Goal: Transaction & Acquisition: Purchase product/service

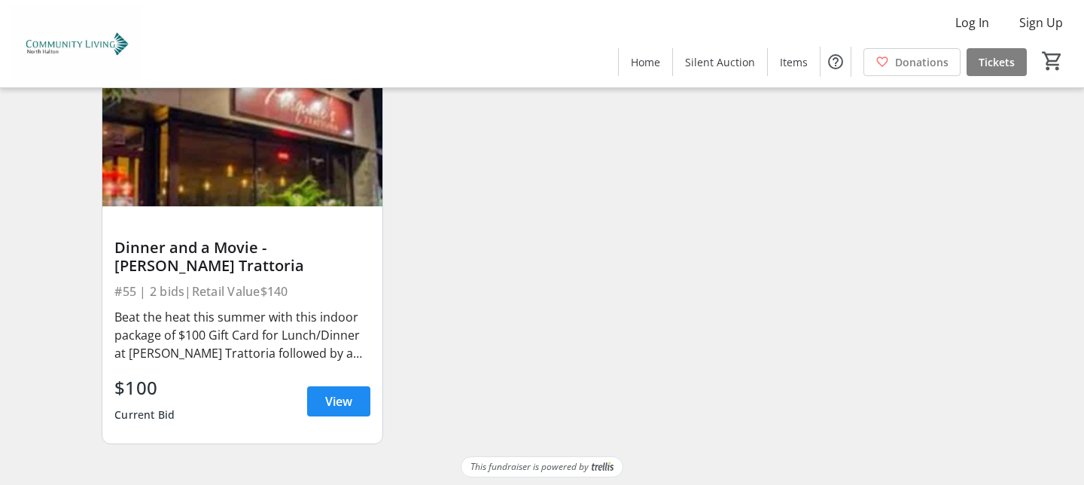
scroll to position [7602, 0]
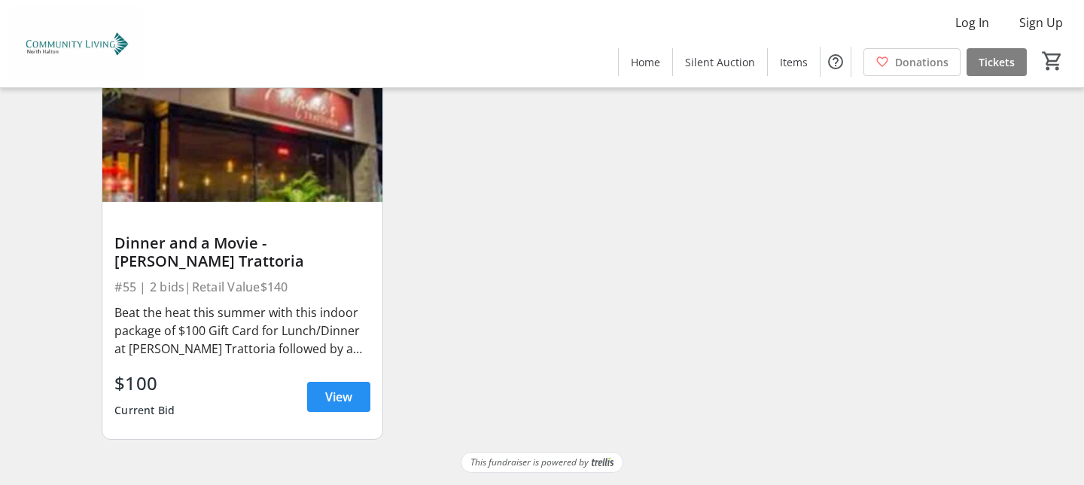
click at [341, 391] on span "View" at bounding box center [338, 397] width 27 height 18
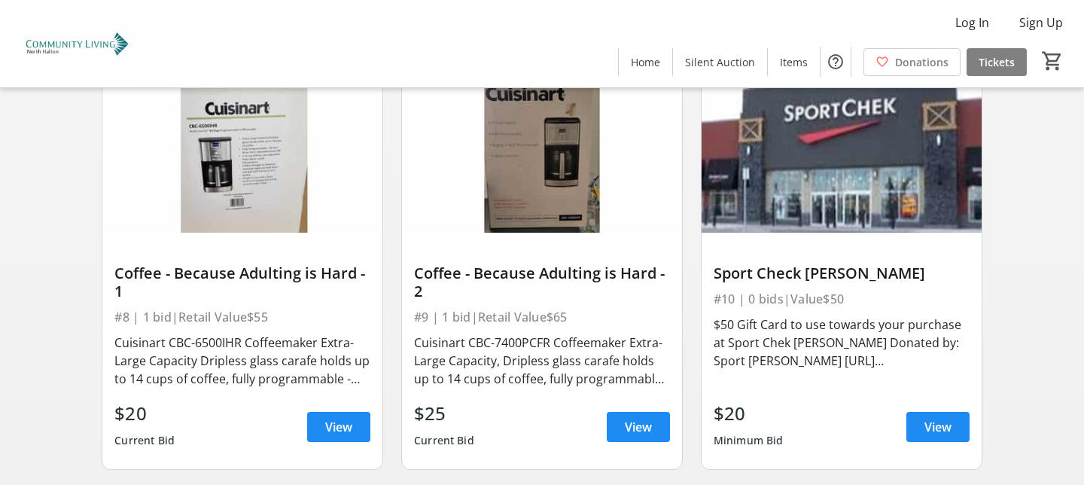
scroll to position [1370, 0]
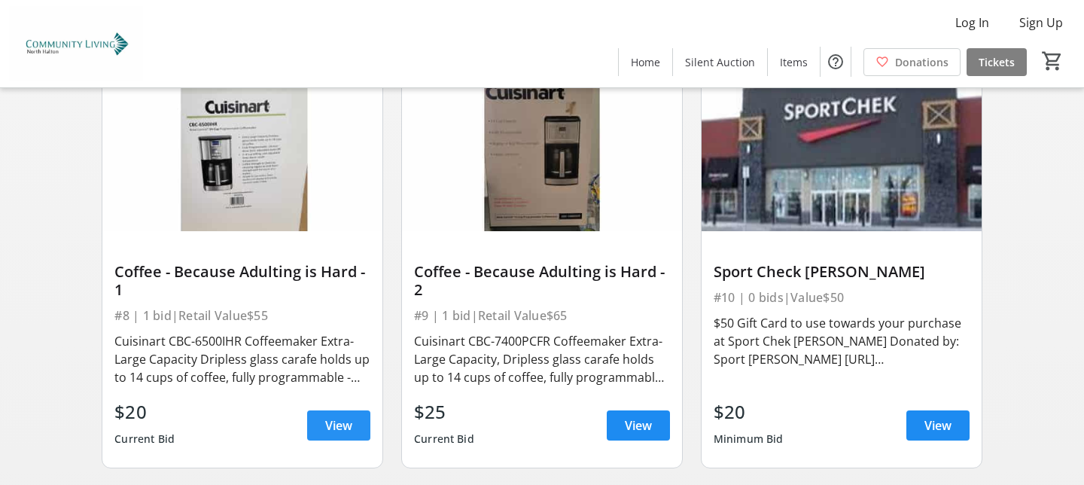
click at [346, 421] on span "View" at bounding box center [338, 425] width 27 height 18
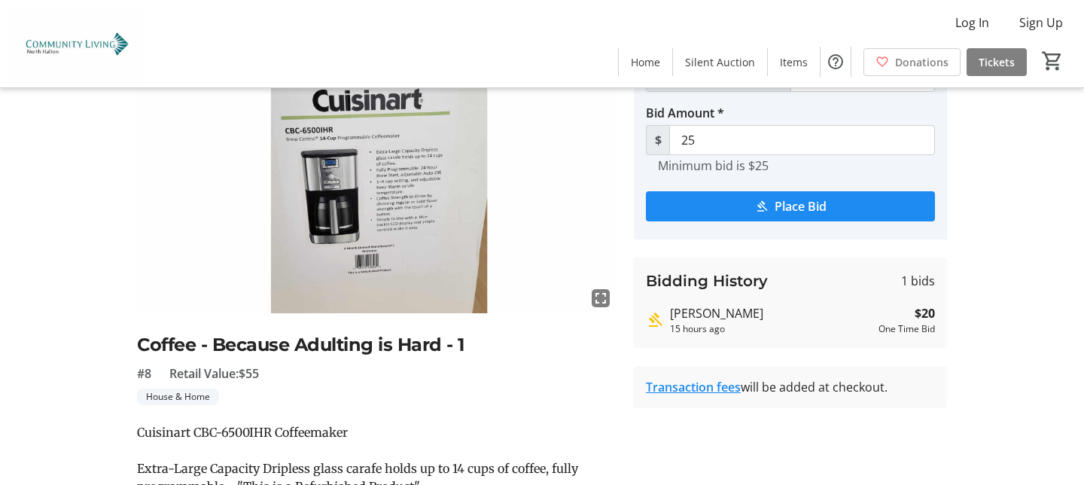
scroll to position [101, 0]
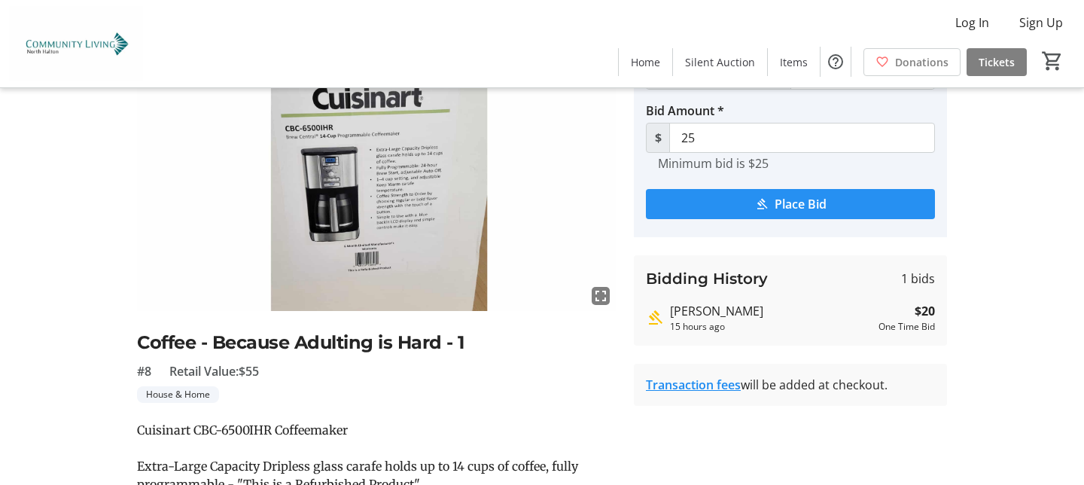
click at [819, 202] on span "Place Bid" at bounding box center [800, 204] width 52 height 18
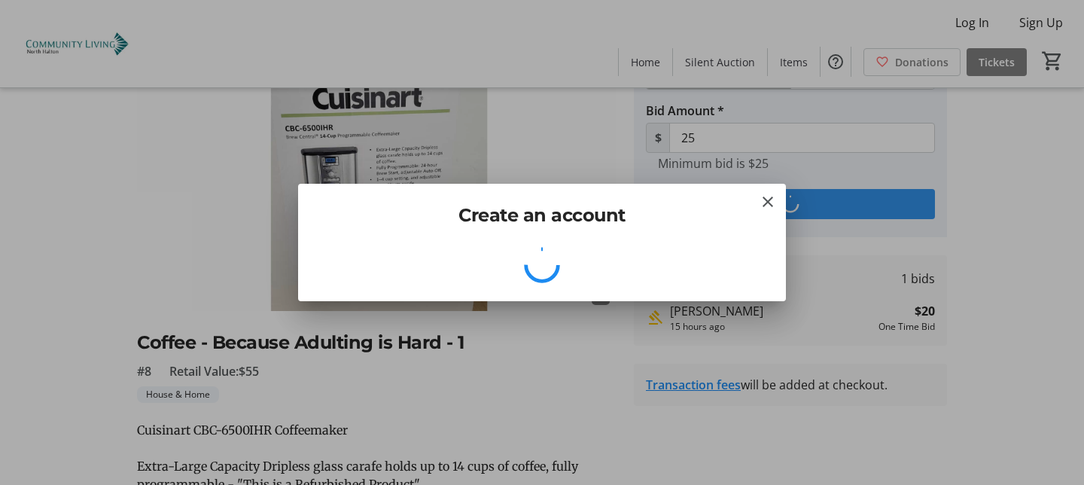
scroll to position [0, 0]
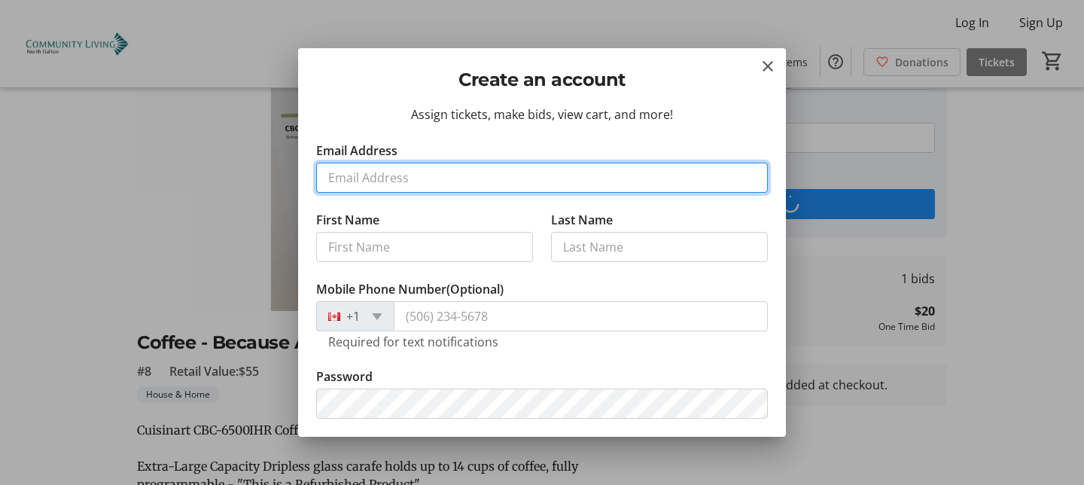
click at [427, 176] on input "Email Address" at bounding box center [541, 178] width 451 height 30
type input "[EMAIL_ADDRESS][DOMAIN_NAME]"
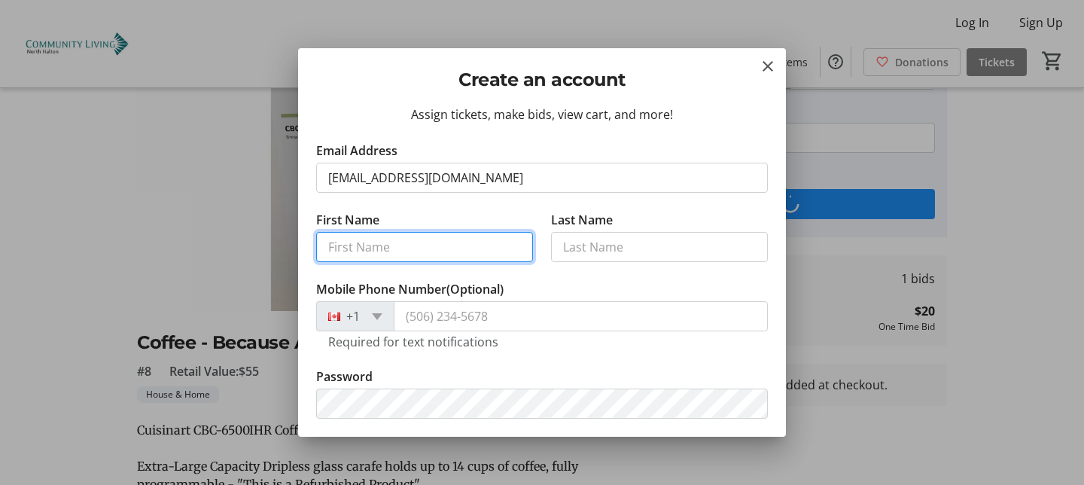
type input "[PERSON_NAME]"
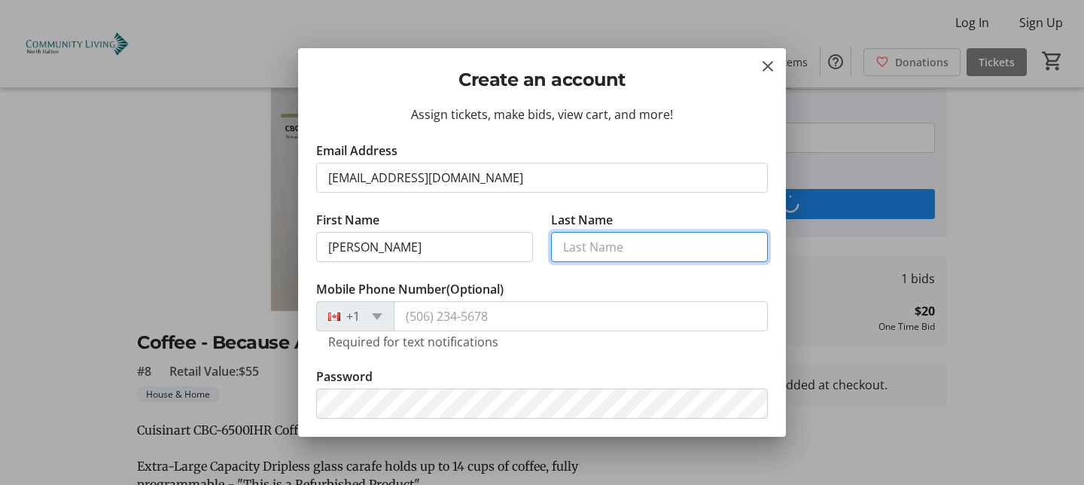
type input "[PERSON_NAME]"
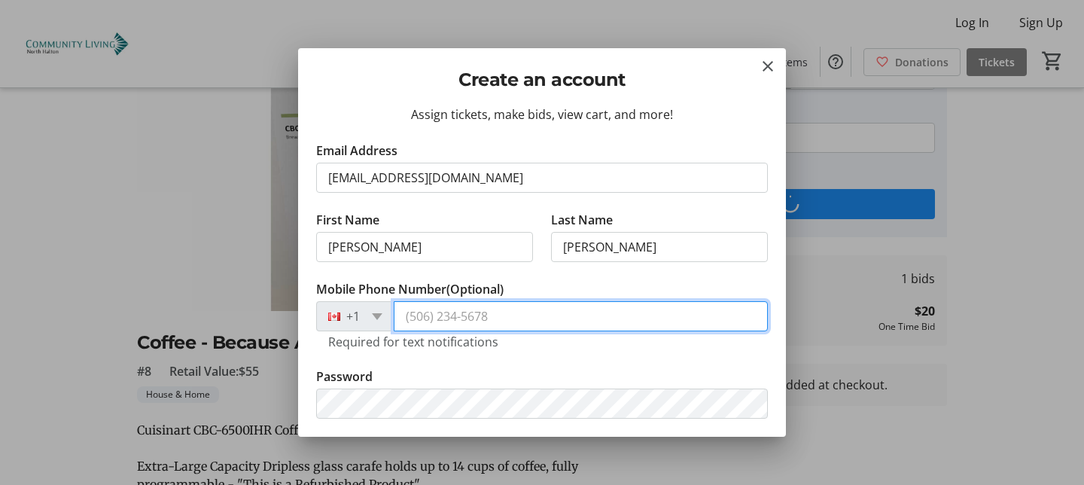
type input "[PHONE_NUMBER]"
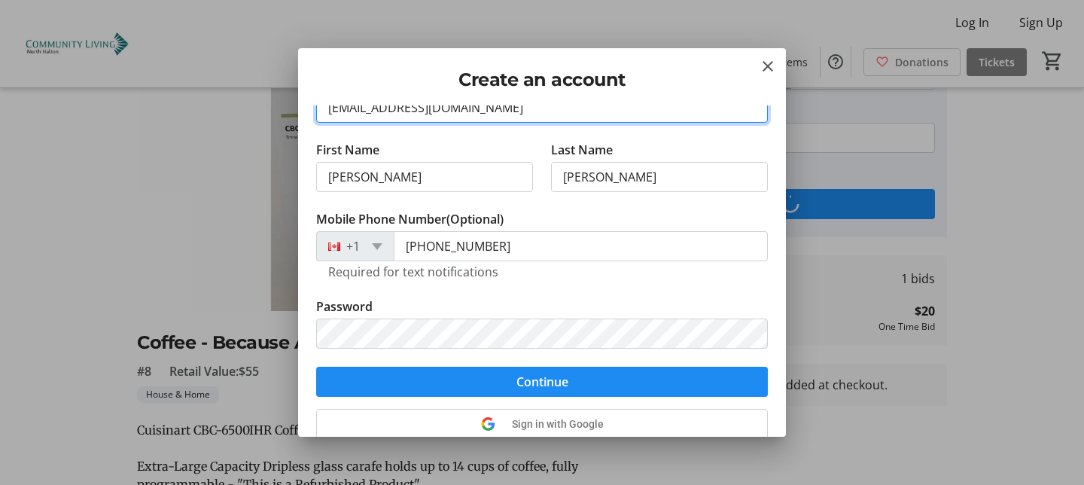
scroll to position [99, 0]
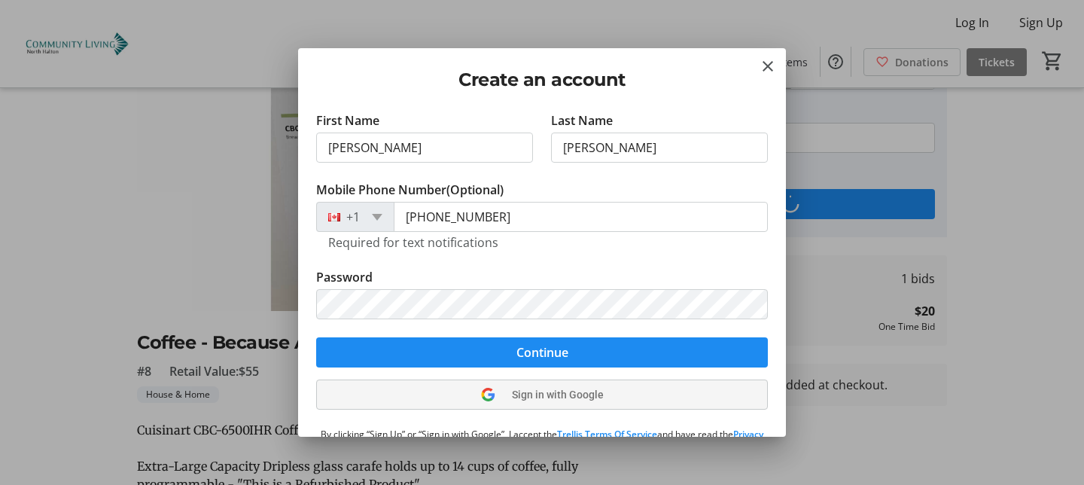
click at [570, 395] on span "Sign in with Google" at bounding box center [558, 394] width 92 height 12
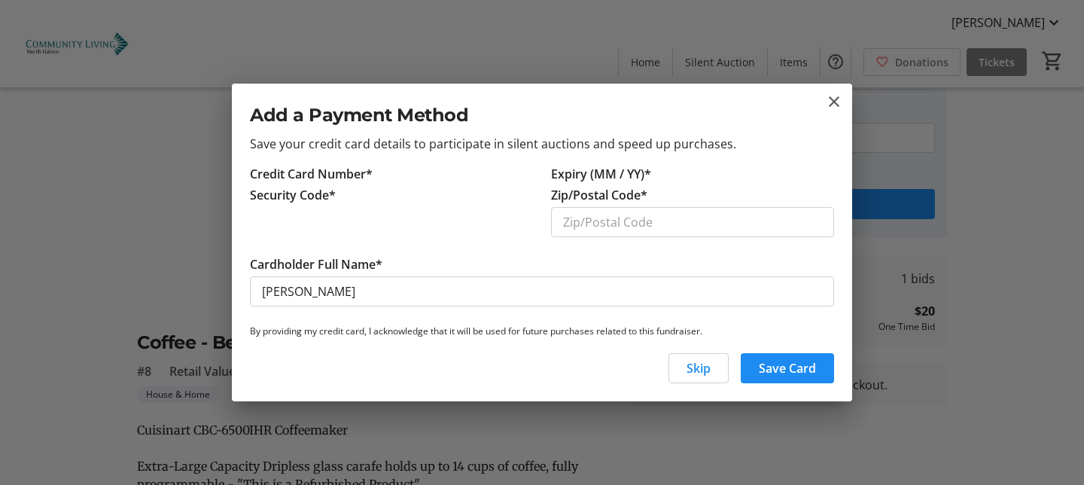
scroll to position [0, 0]
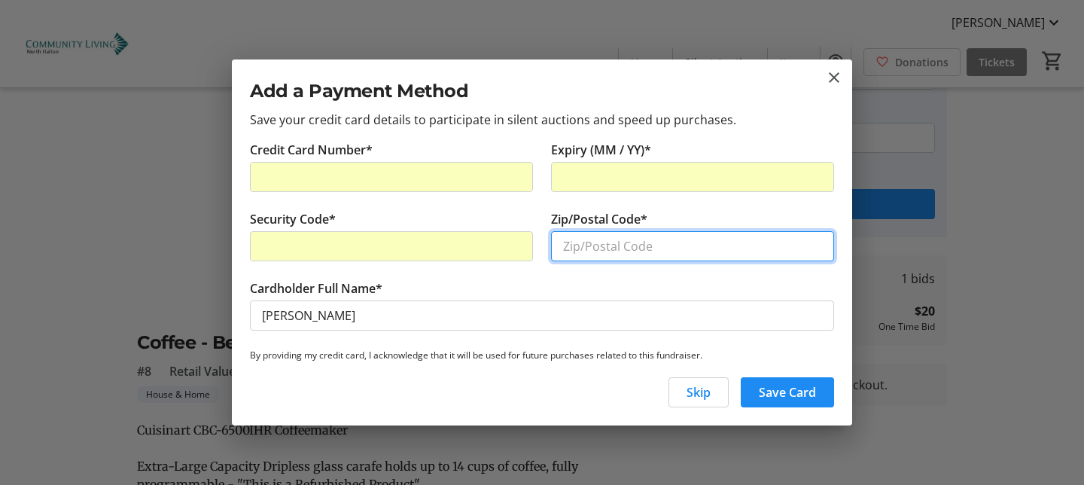
click at [591, 234] on input "Zip/Postal Code*" at bounding box center [692, 246] width 283 height 30
click at [594, 248] on input "Zip/Postal Code*" at bounding box center [692, 246] width 283 height 30
type input "l6x4l3"
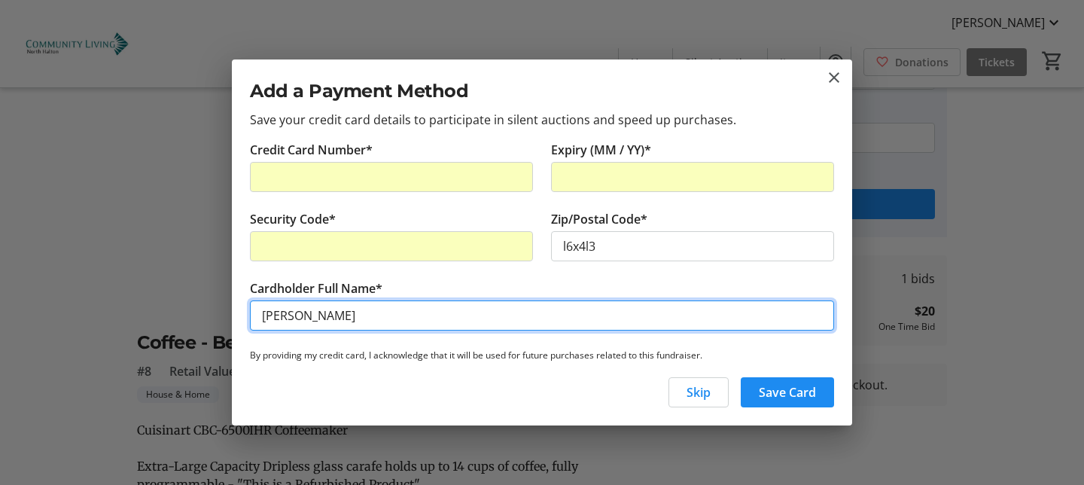
click at [288, 315] on input "[PERSON_NAME]" at bounding box center [542, 315] width 584 height 30
type input "[PERSON_NAME]"
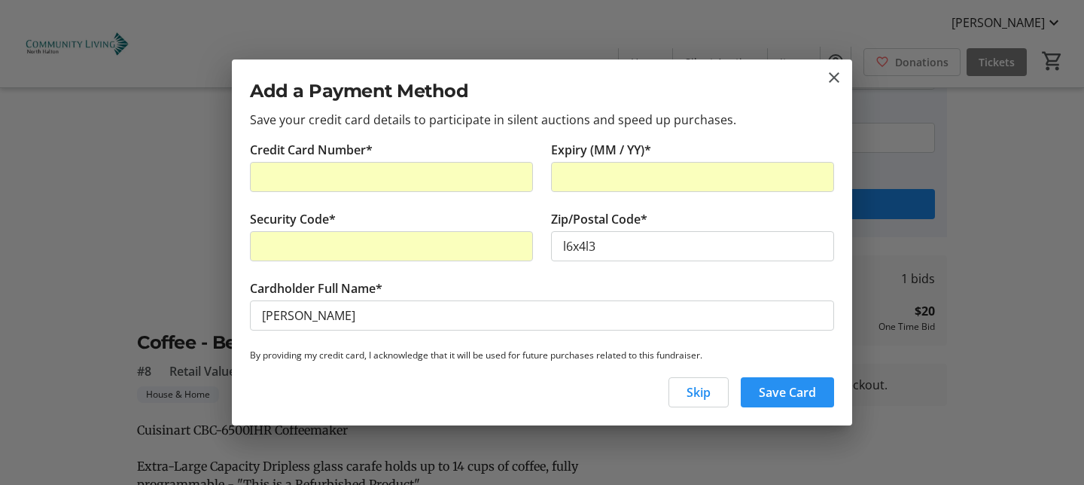
click at [789, 397] on span "Save Card" at bounding box center [787, 392] width 57 height 18
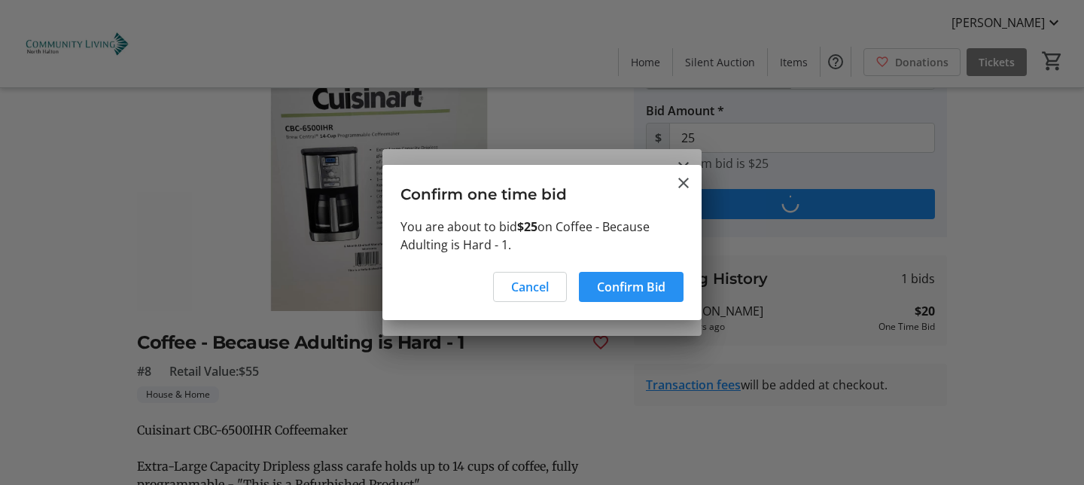
click at [636, 288] on span "Confirm Bid" at bounding box center [631, 287] width 68 height 18
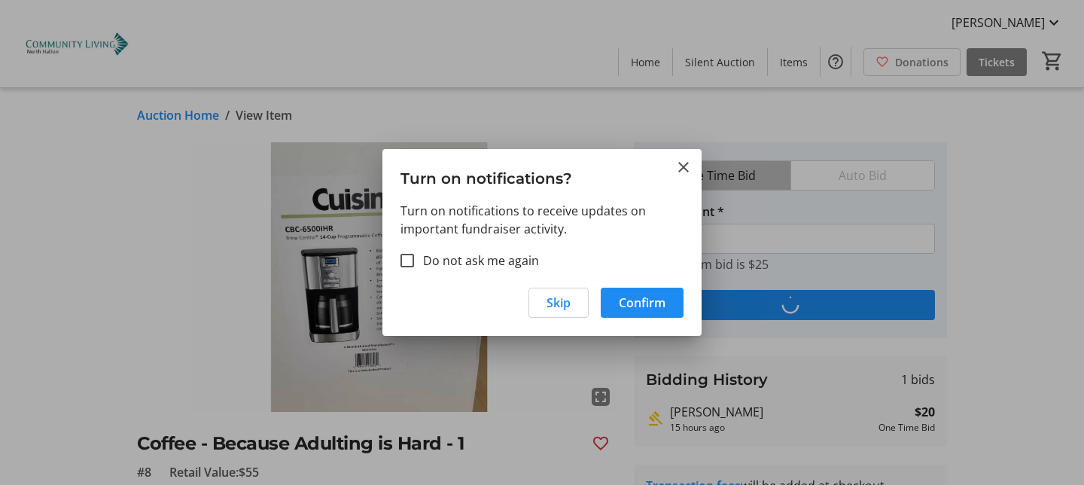
scroll to position [101, 0]
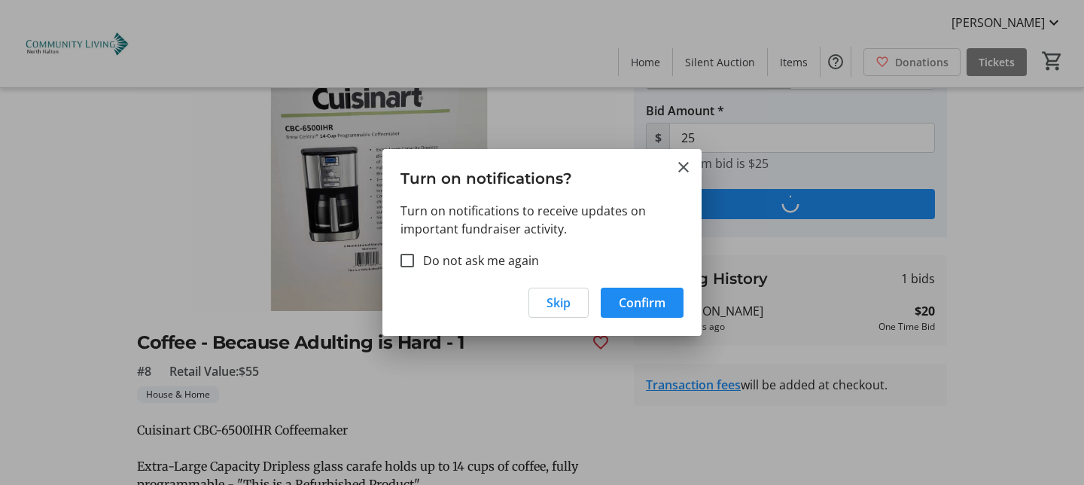
type input "30"
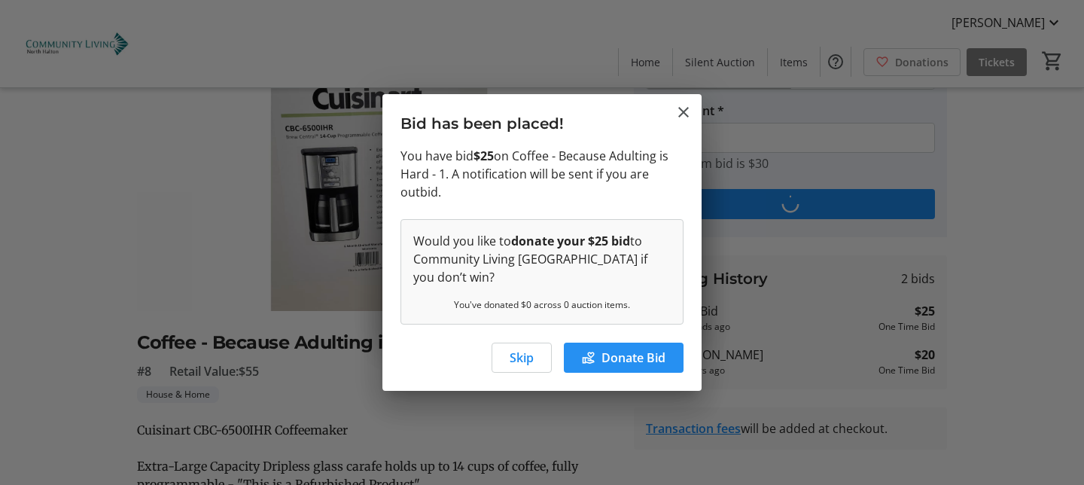
click at [631, 357] on span "Donate Bid" at bounding box center [633, 357] width 64 height 18
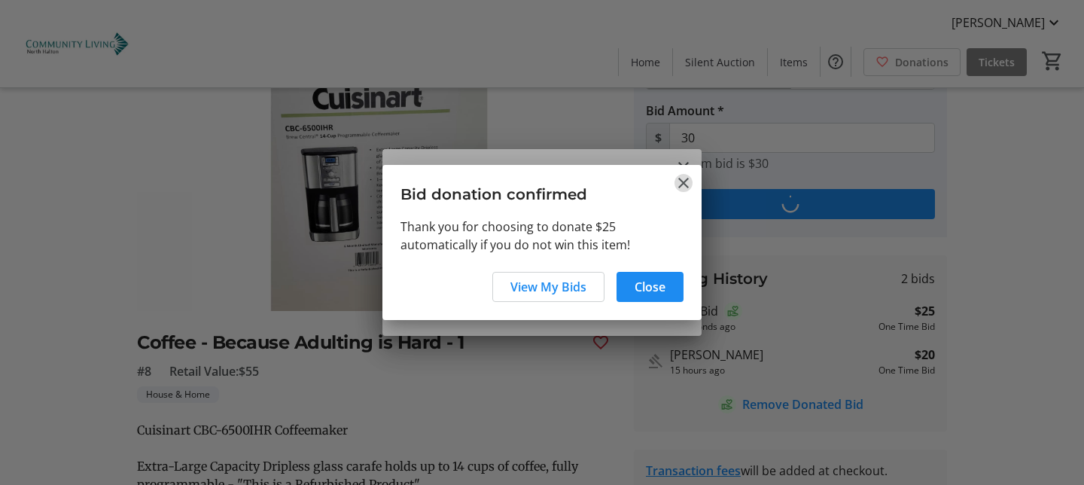
click at [682, 181] on mat-icon "Close" at bounding box center [683, 183] width 18 height 18
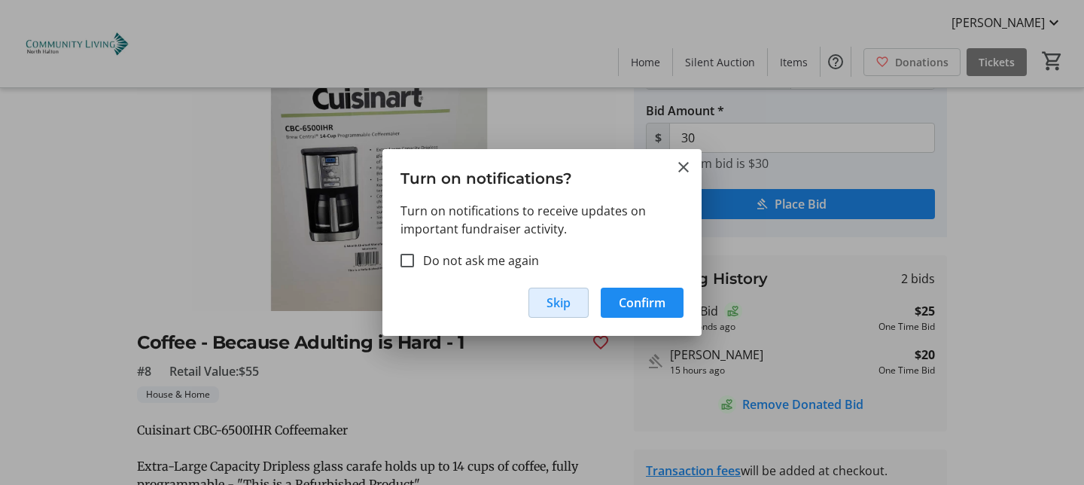
click at [551, 307] on span "Skip" at bounding box center [558, 302] width 24 height 18
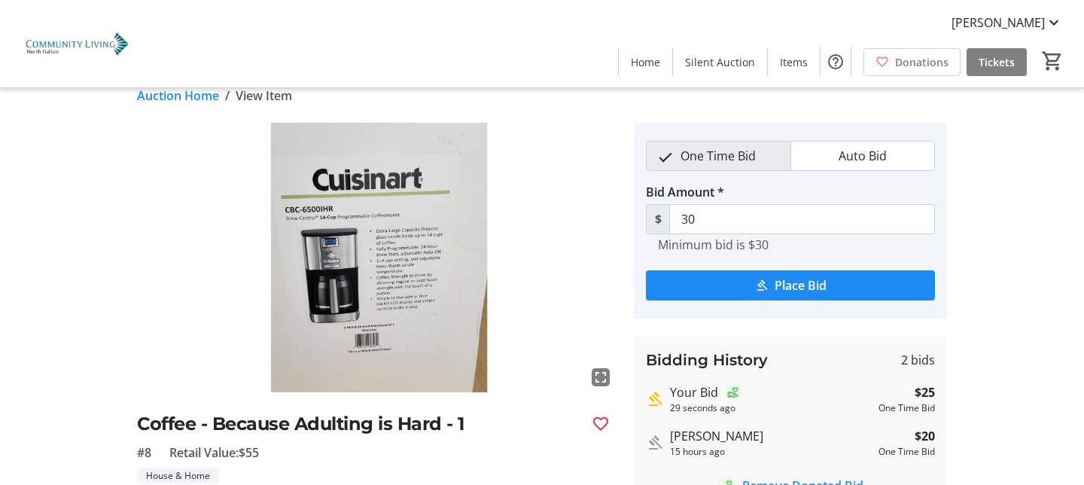
scroll to position [0, 0]
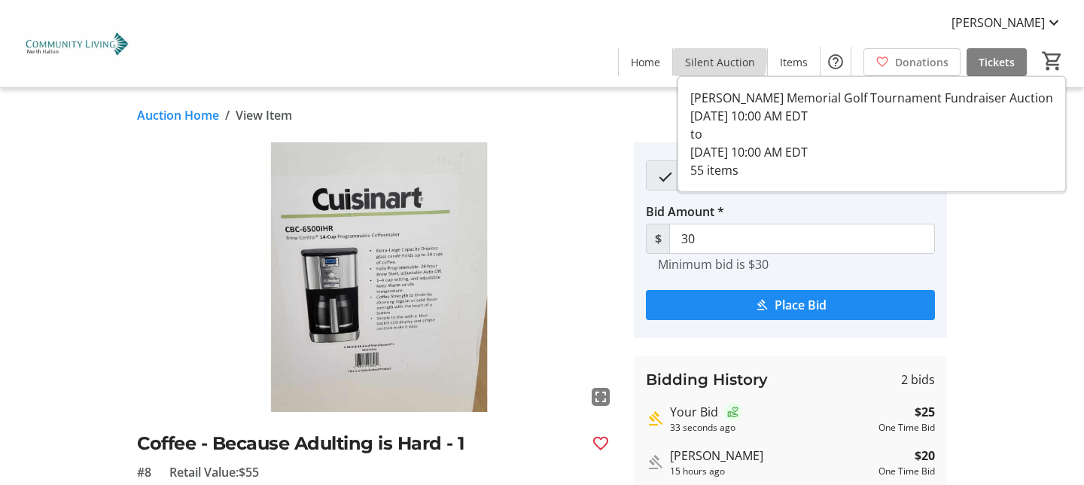
click at [717, 59] on span "Silent Auction" at bounding box center [720, 62] width 70 height 16
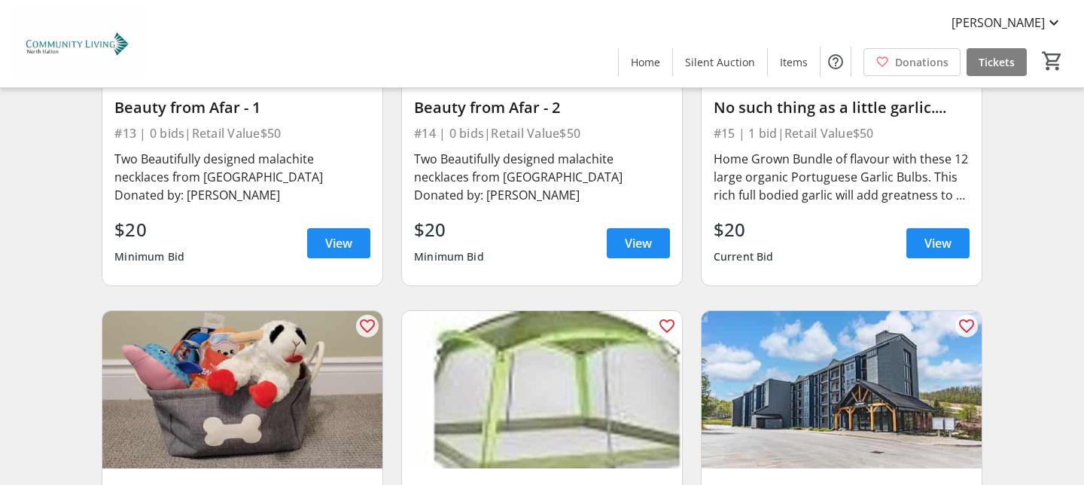
scroll to position [1965, 0]
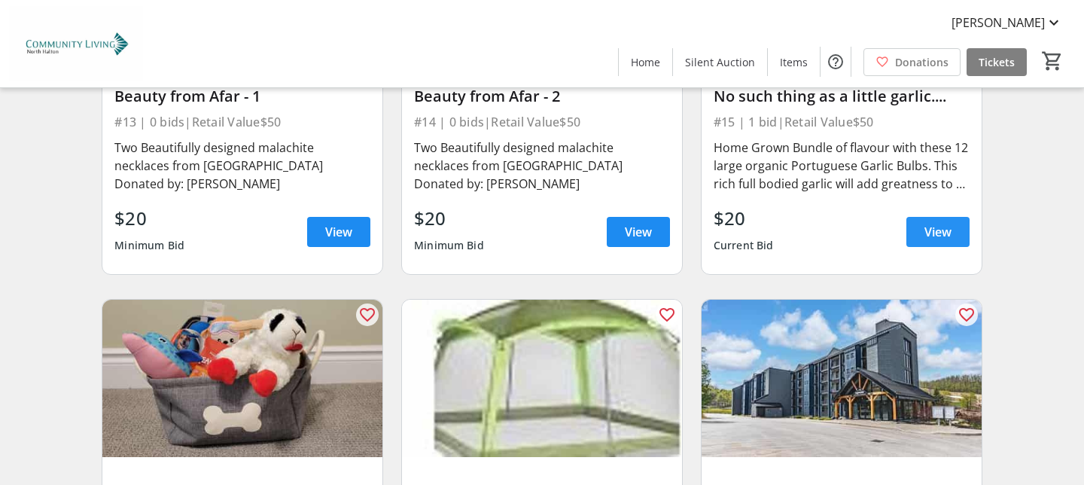
click at [926, 232] on span "View" at bounding box center [937, 232] width 27 height 18
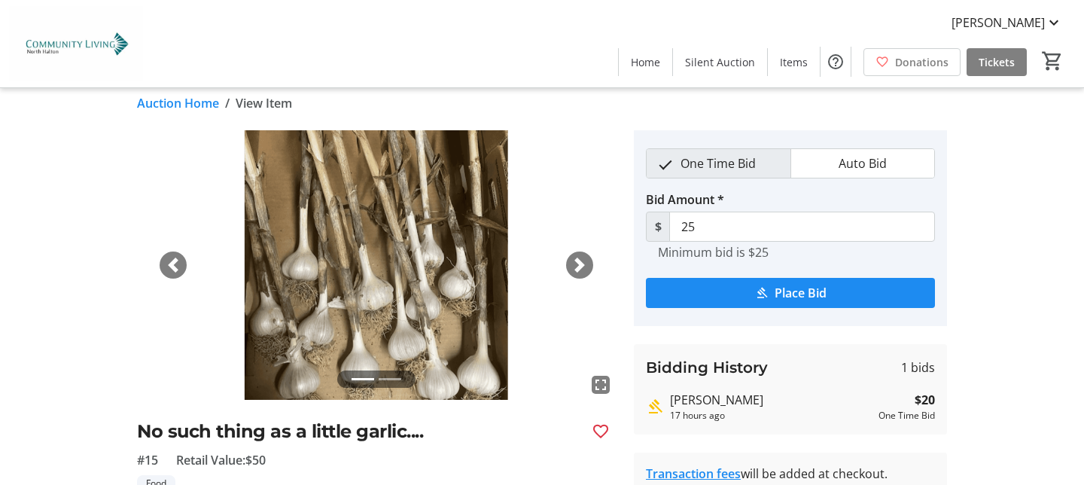
scroll to position [39, 0]
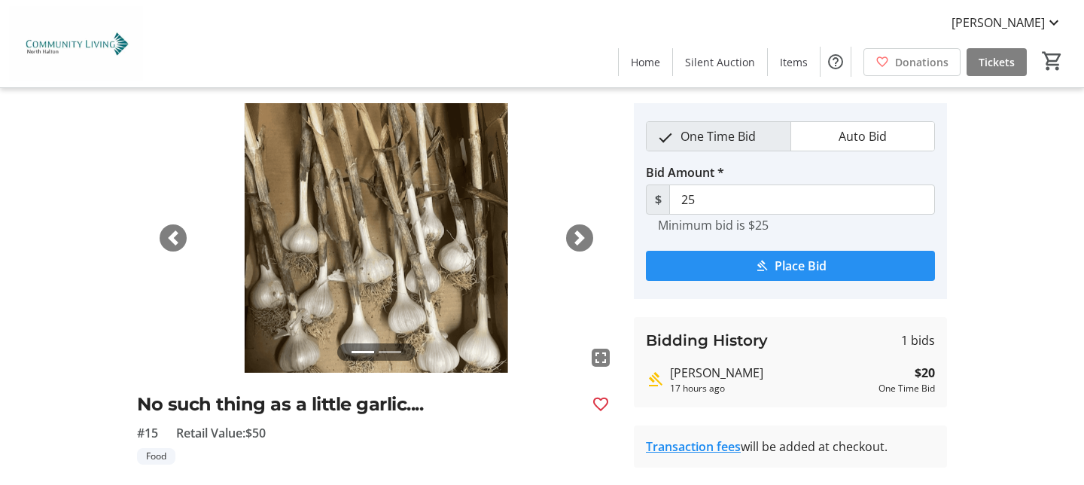
click at [806, 274] on span "Place Bid" at bounding box center [800, 266] width 52 height 18
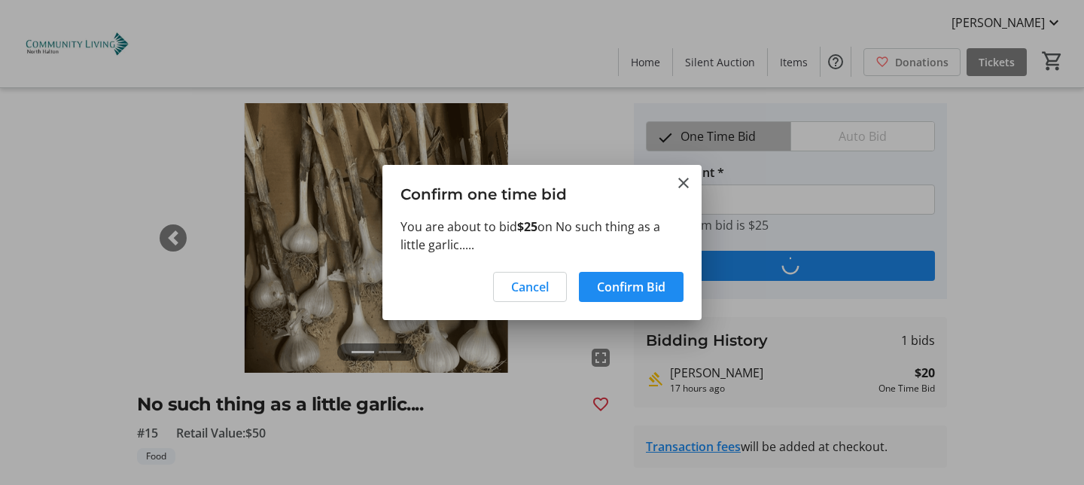
scroll to position [0, 0]
click at [637, 287] on span "Confirm Bid" at bounding box center [631, 287] width 68 height 18
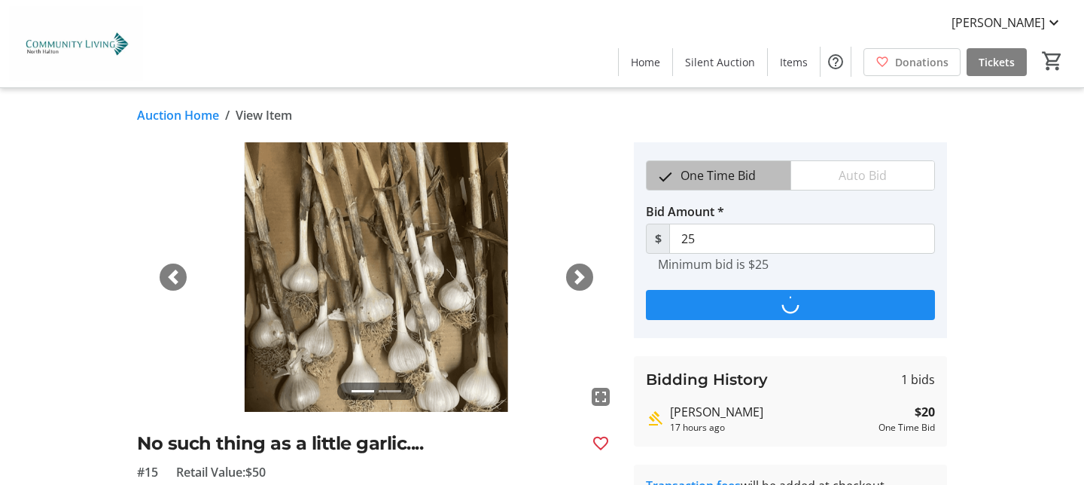
scroll to position [39, 0]
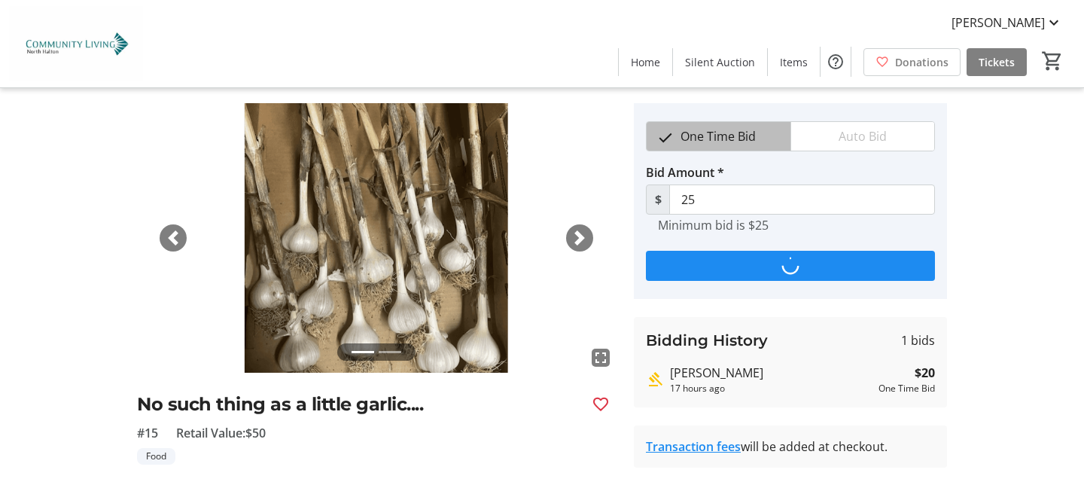
type input "30"
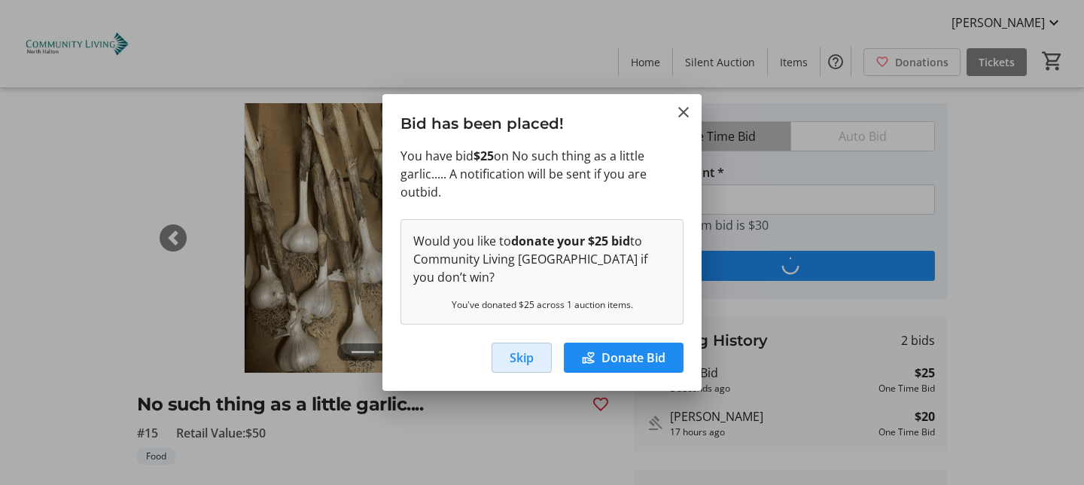
click at [519, 354] on span "Skip" at bounding box center [521, 357] width 24 height 18
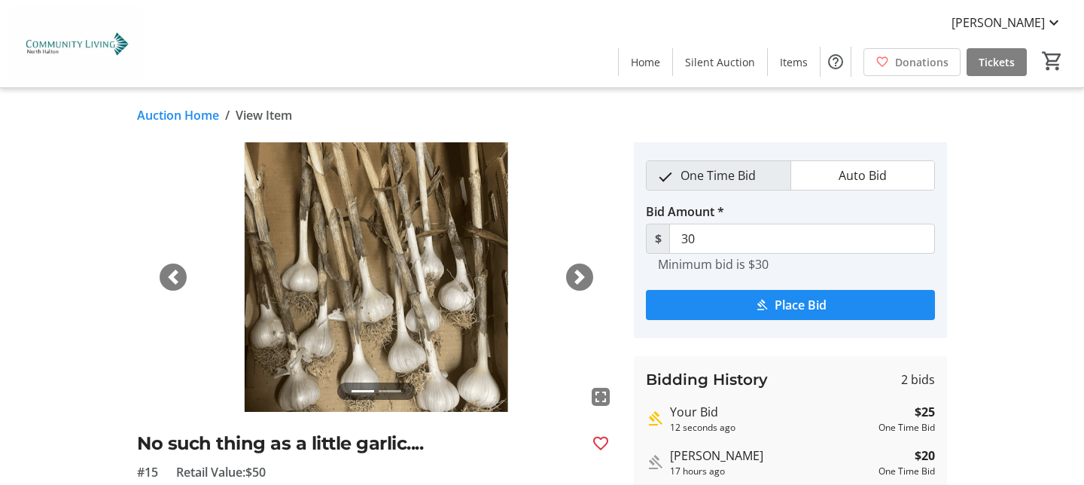
click at [196, 114] on link "Auction Home" at bounding box center [178, 115] width 82 height 18
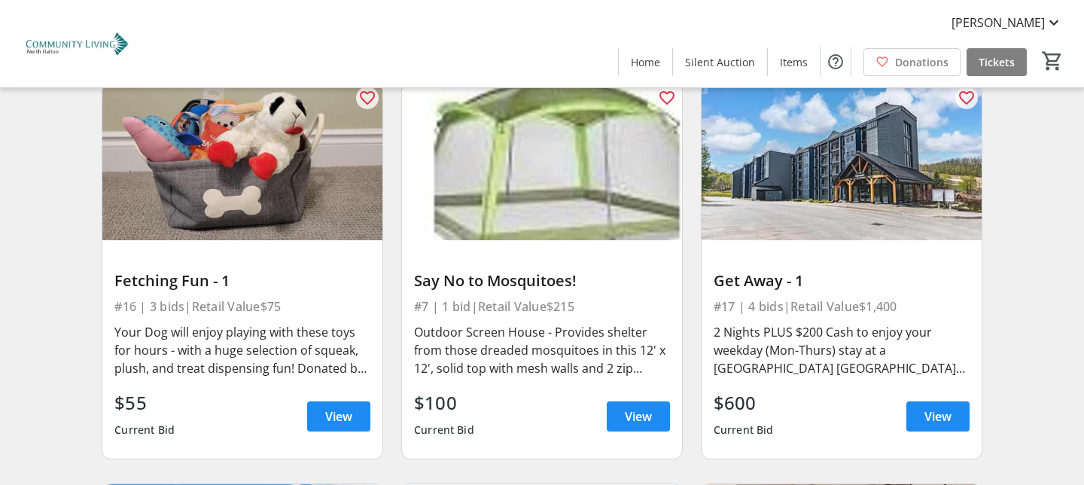
scroll to position [2190, 0]
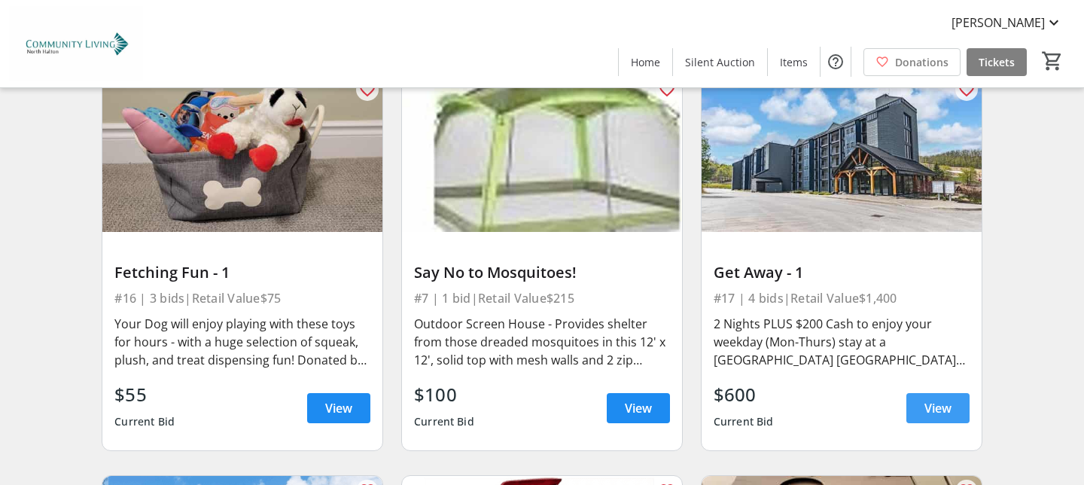
click at [930, 404] on span "View" at bounding box center [937, 408] width 27 height 18
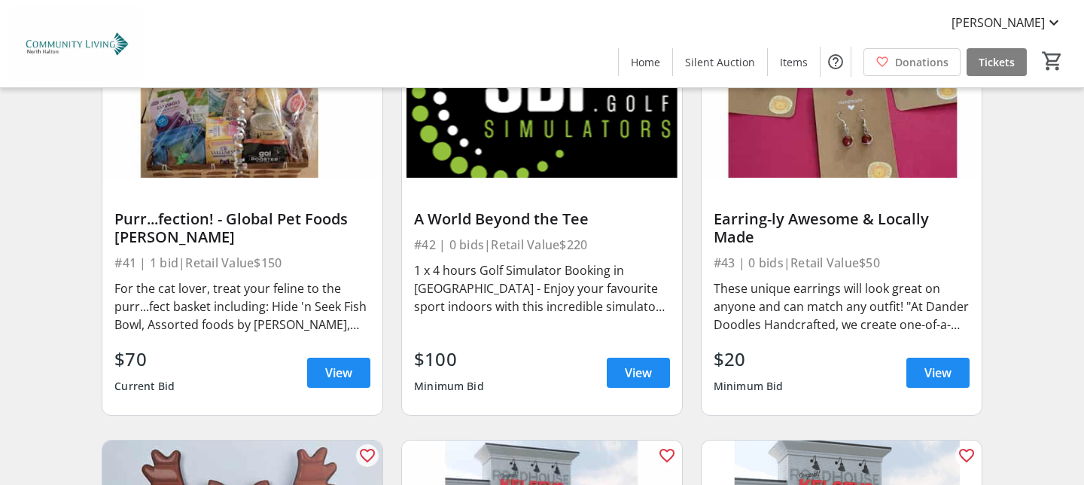
scroll to position [5964, 0]
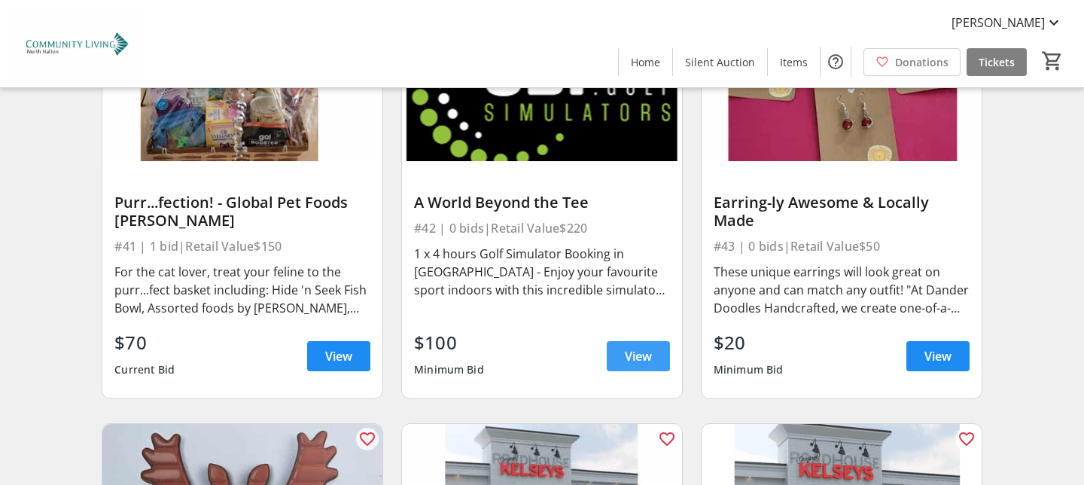
click at [634, 348] on span "View" at bounding box center [638, 356] width 27 height 18
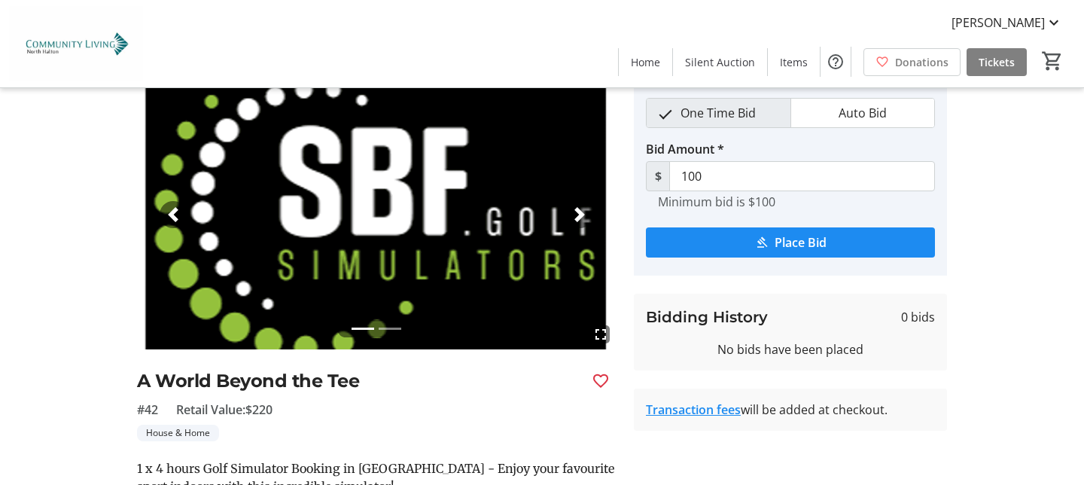
scroll to position [59, 0]
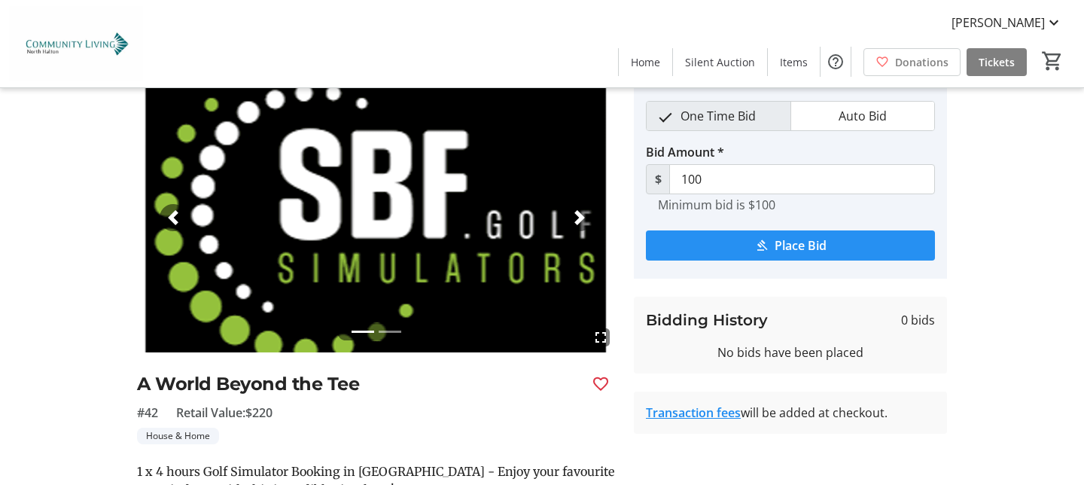
click at [837, 247] on span "submit" at bounding box center [790, 245] width 289 height 36
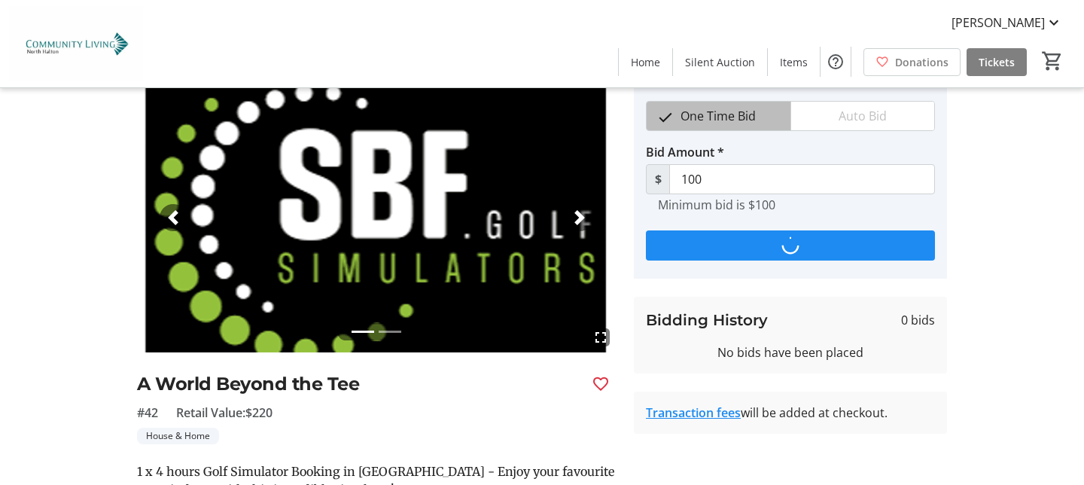
scroll to position [0, 0]
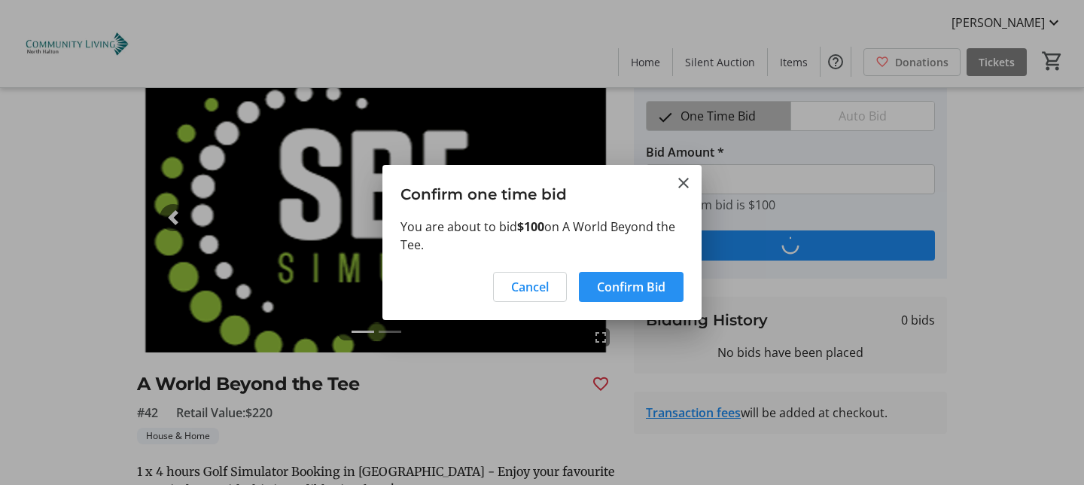
click at [634, 287] on span "Confirm Bid" at bounding box center [631, 287] width 68 height 18
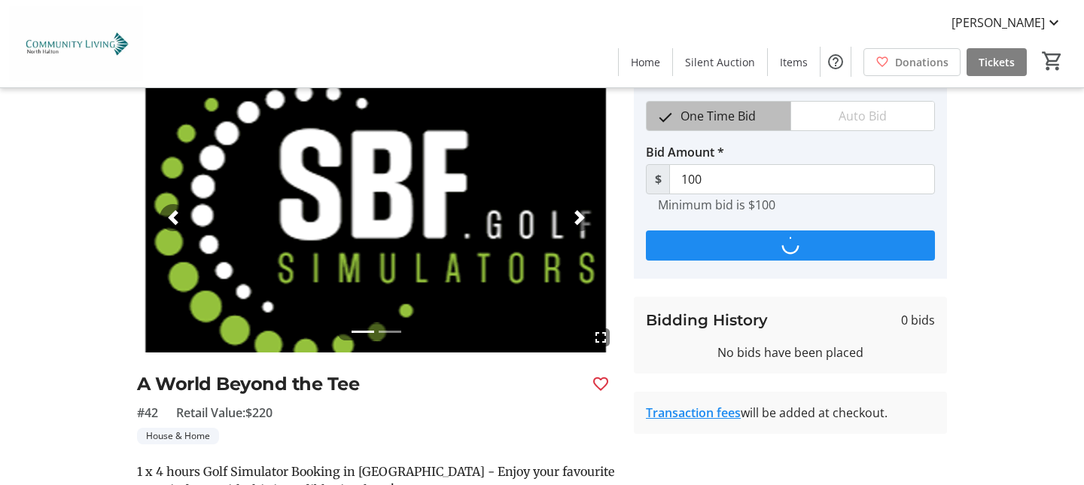
scroll to position [59, 0]
type input "120"
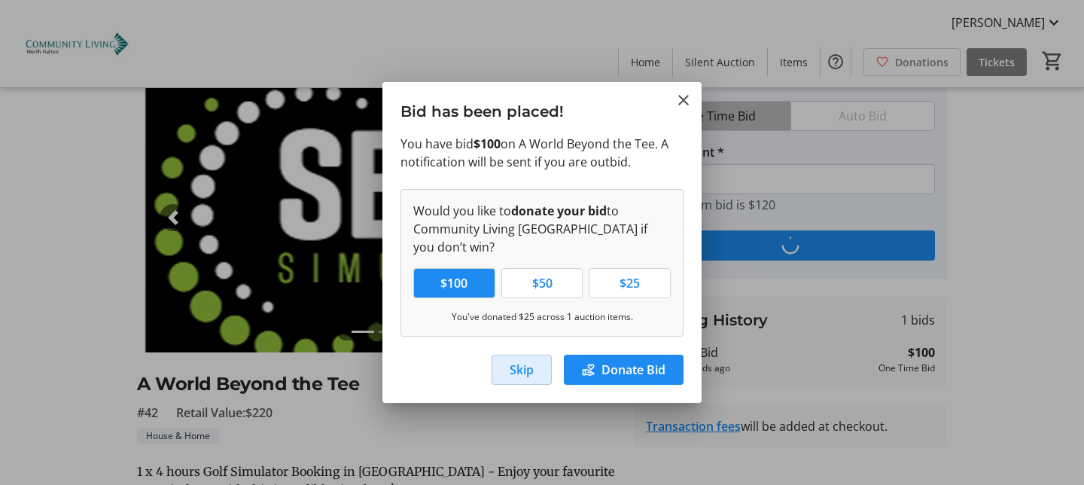
click at [528, 369] on span "Skip" at bounding box center [521, 369] width 24 height 18
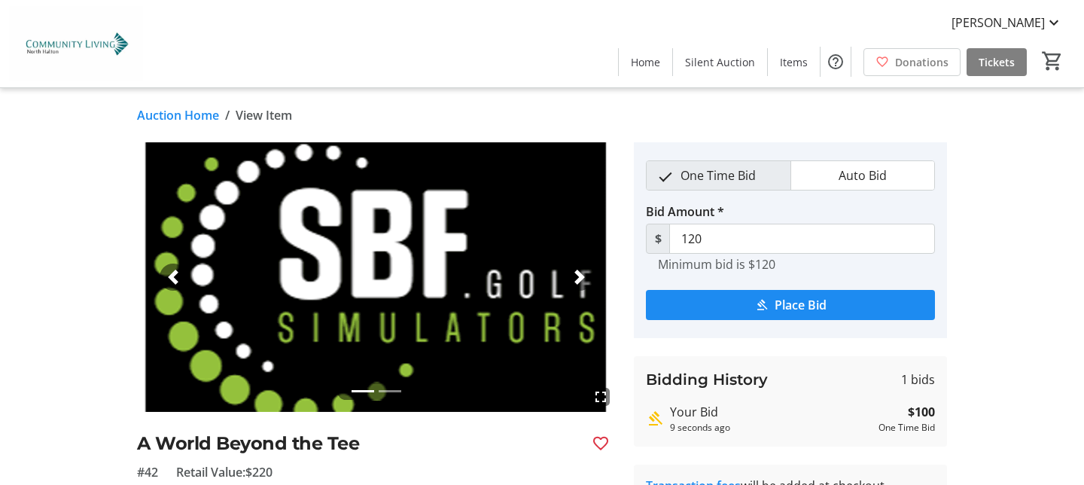
click at [161, 113] on link "Auction Home" at bounding box center [178, 115] width 82 height 18
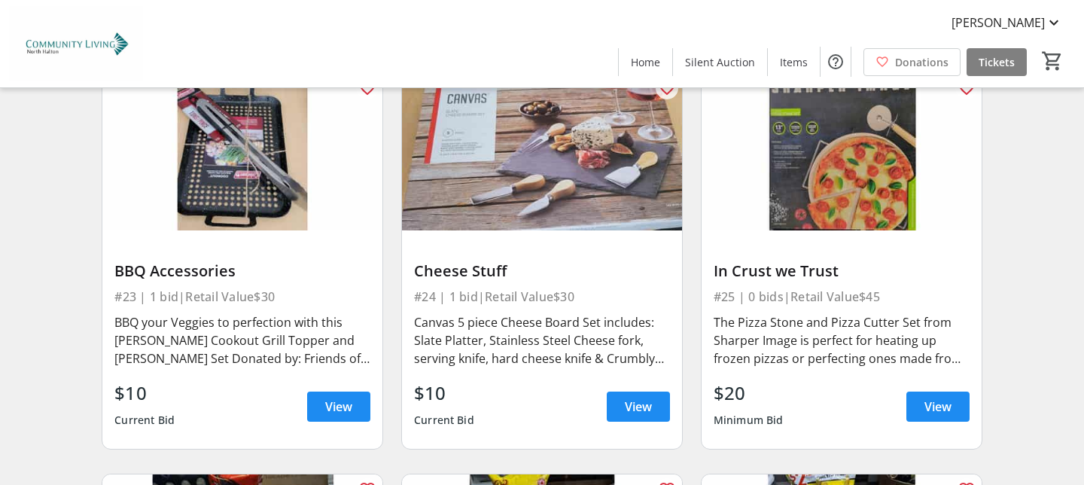
scroll to position [3838, 0]
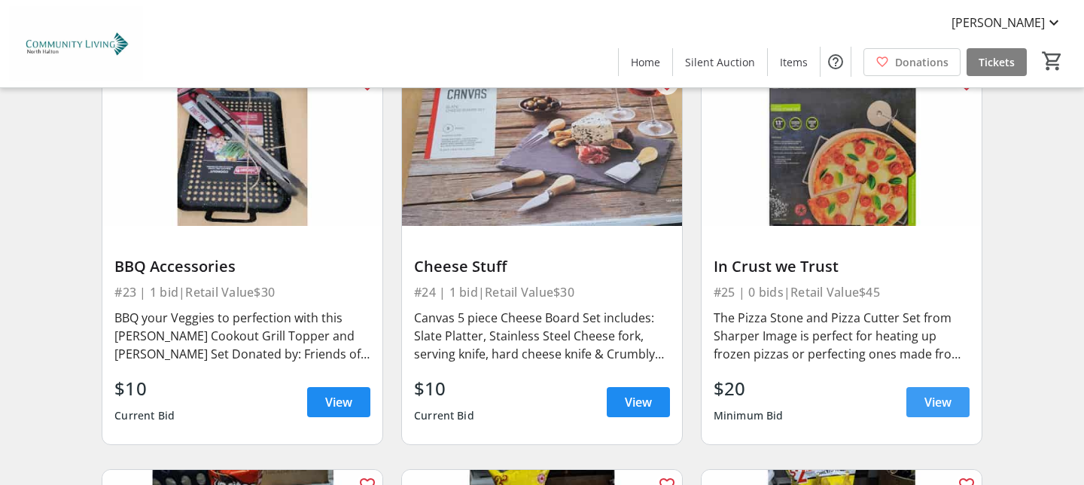
click at [947, 404] on span "View" at bounding box center [937, 402] width 27 height 18
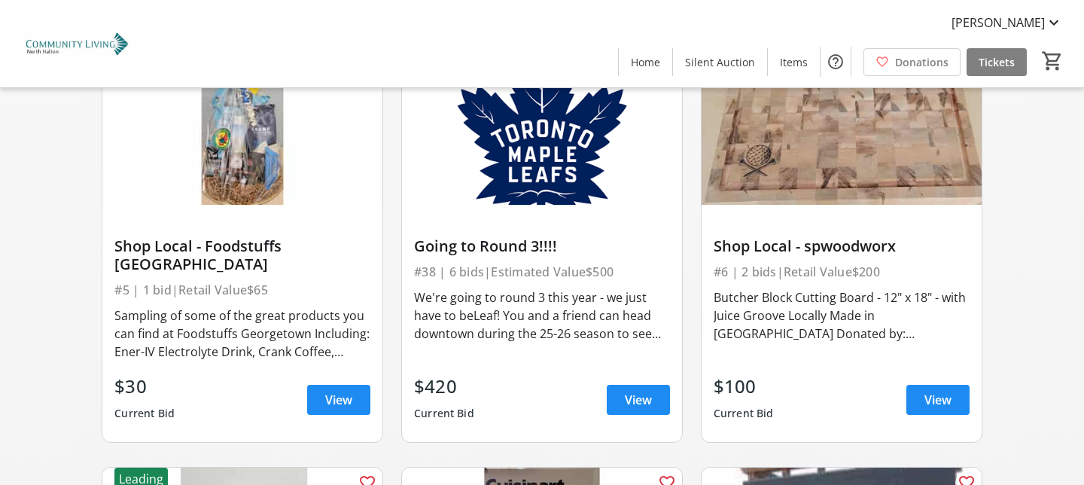
scroll to position [942, 0]
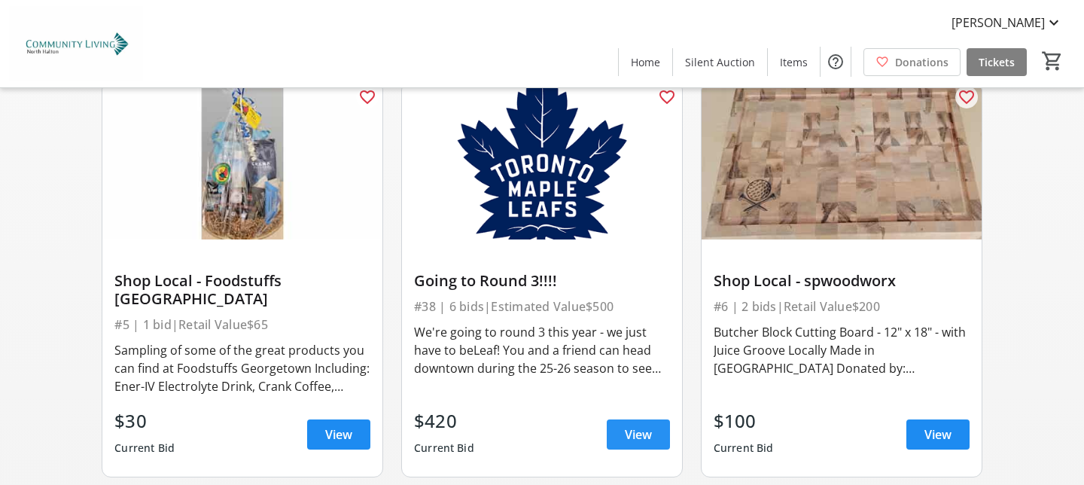
click at [627, 432] on span "View" at bounding box center [638, 434] width 27 height 18
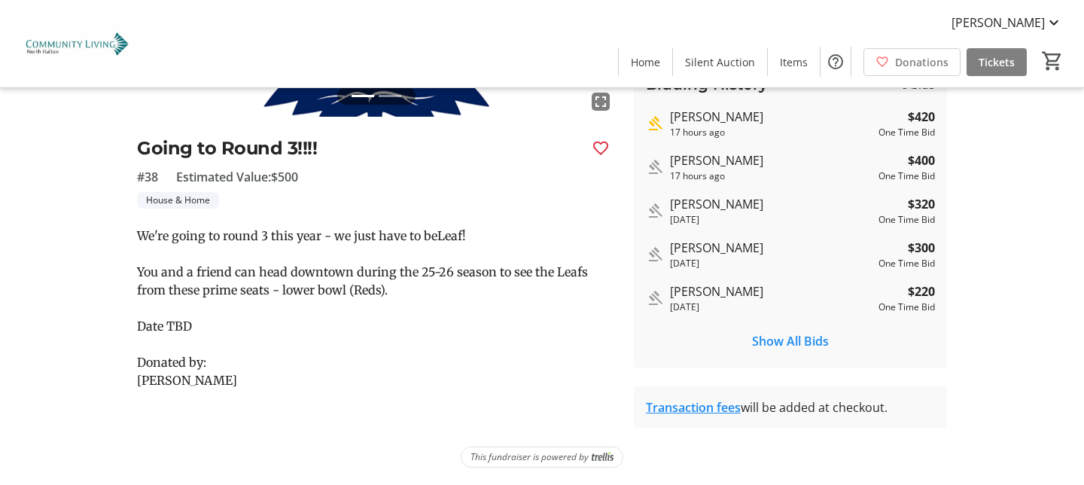
scroll to position [296, 0]
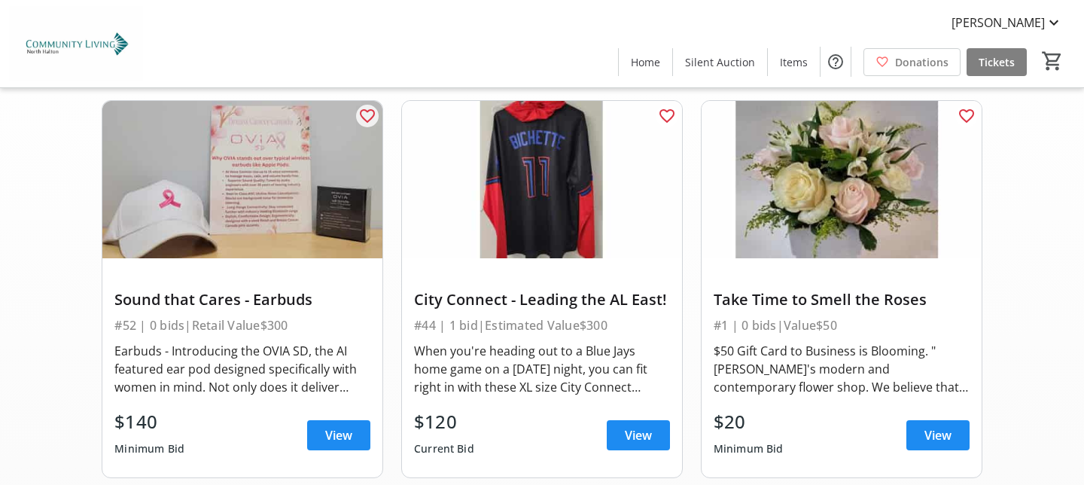
scroll to position [102, 0]
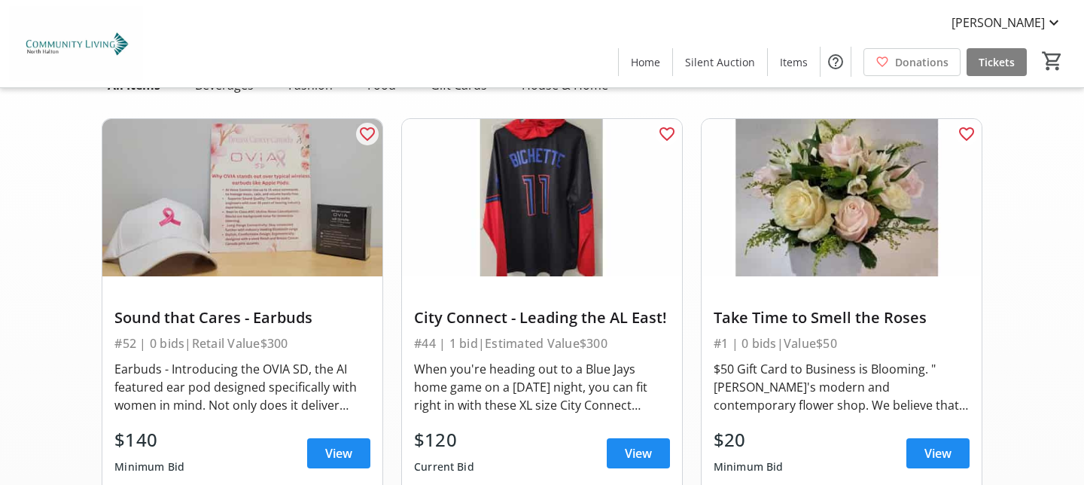
click at [559, 226] on img at bounding box center [542, 197] width 280 height 157
click at [545, 274] on img at bounding box center [542, 197] width 280 height 157
click at [632, 455] on span "View" at bounding box center [638, 453] width 27 height 18
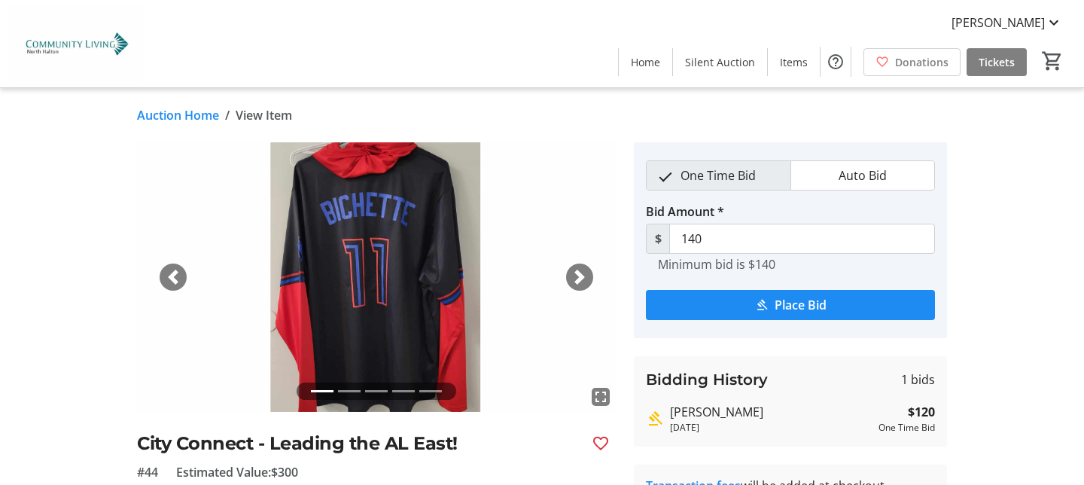
scroll to position [5, 0]
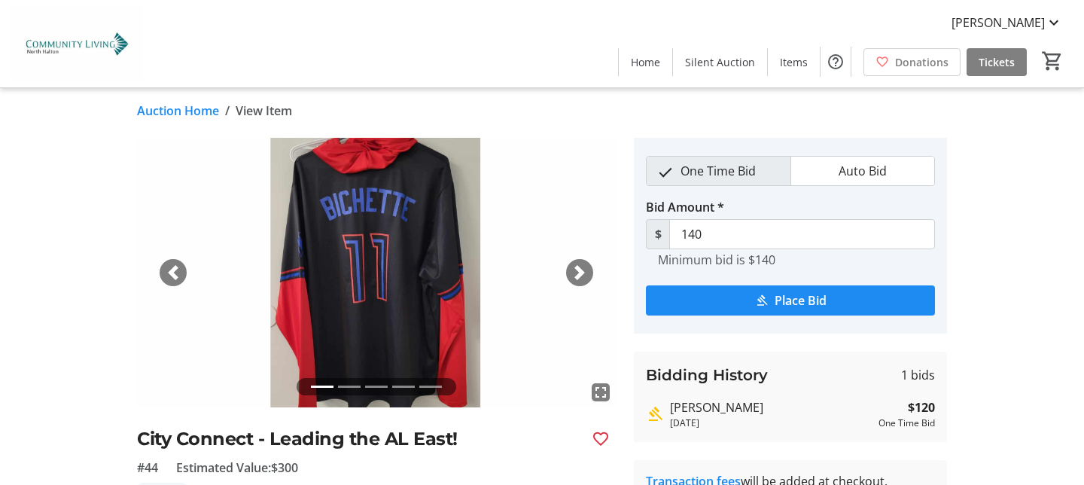
click at [581, 271] on span "button" at bounding box center [579, 272] width 15 height 15
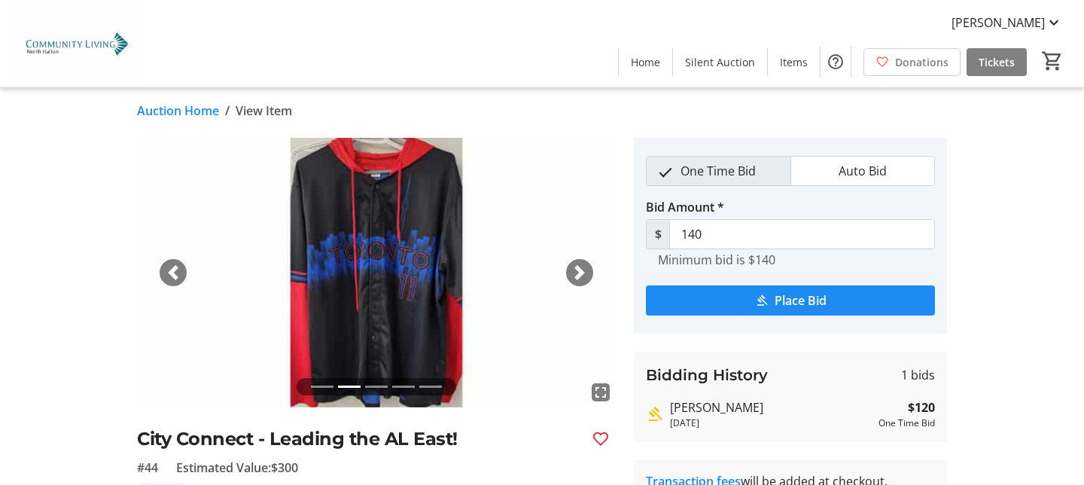
click at [581, 271] on span "button" at bounding box center [579, 272] width 15 height 15
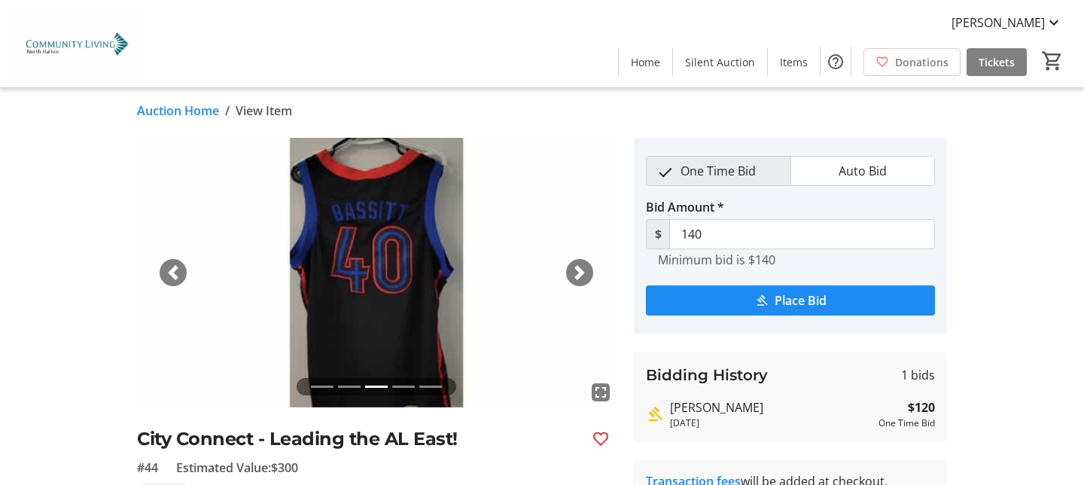
click at [581, 271] on span "button" at bounding box center [579, 272] width 15 height 15
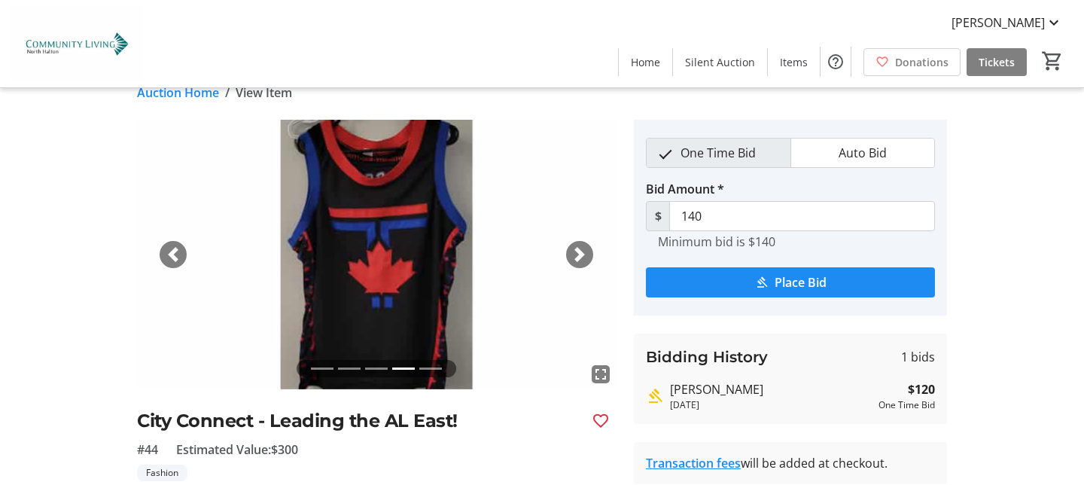
scroll to position [0, 0]
